Goal: Navigation & Orientation: Find specific page/section

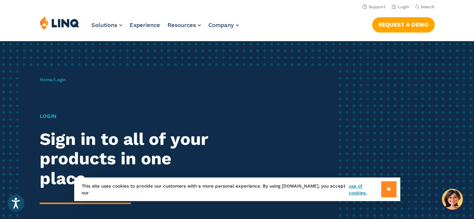
click at [385, 185] on input "**" at bounding box center [388, 189] width 15 height 16
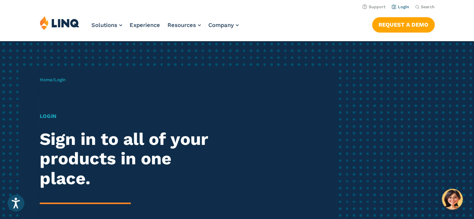
click at [400, 8] on link "Login" at bounding box center [401, 6] width 18 height 5
click at [403, 7] on link "Login" at bounding box center [401, 6] width 18 height 5
click at [398, 7] on link "Login" at bounding box center [401, 6] width 18 height 5
click at [400, 6] on link "Login" at bounding box center [401, 6] width 18 height 5
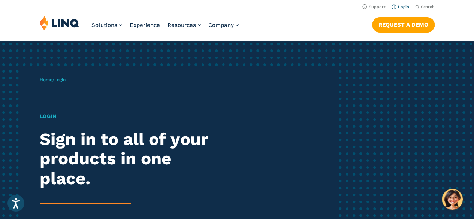
click at [400, 4] on link "Login" at bounding box center [401, 6] width 18 height 5
click at [9, 205] on button "Open accessiBe: accessibility options, statement and help" at bounding box center [16, 203] width 19 height 19
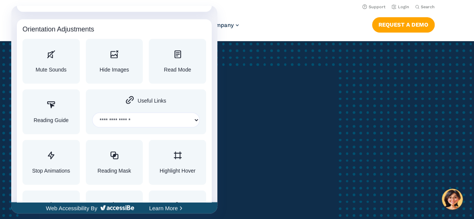
scroll to position [843, 0]
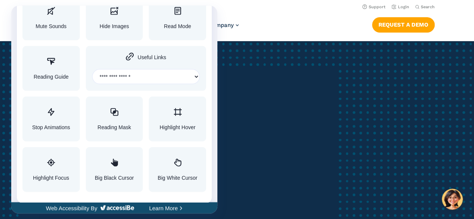
click at [402, 9] on div at bounding box center [237, 109] width 474 height 219
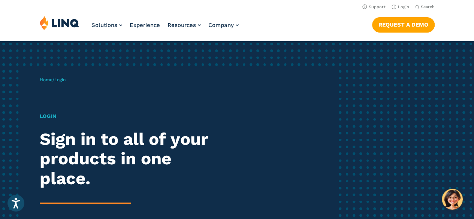
scroll to position [0, 0]
